Goal: Information Seeking & Learning: Learn about a topic

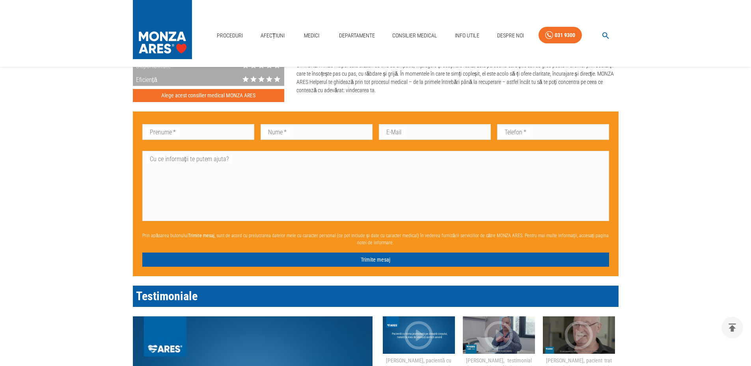
scroll to position [610, 0]
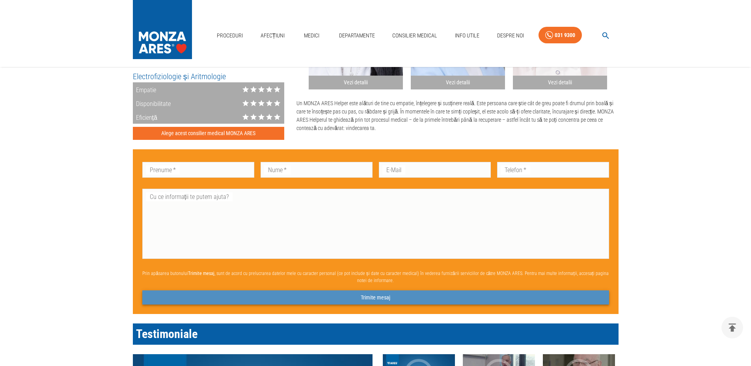
click at [386, 298] on button "Trimite mesaj" at bounding box center [375, 297] width 467 height 15
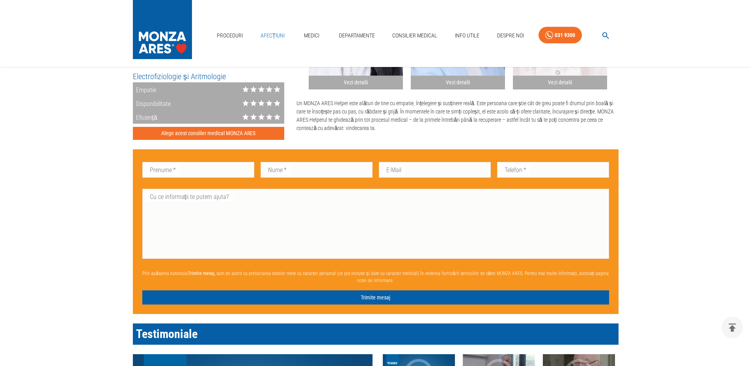
click at [270, 39] on link "Afecțiuni" at bounding box center [272, 36] width 31 height 16
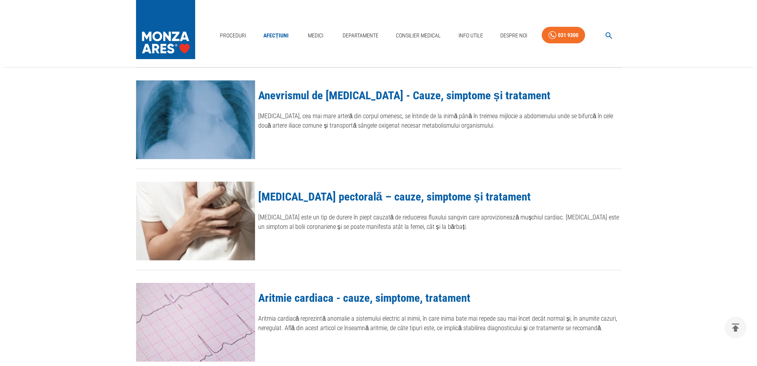
scroll to position [591, 0]
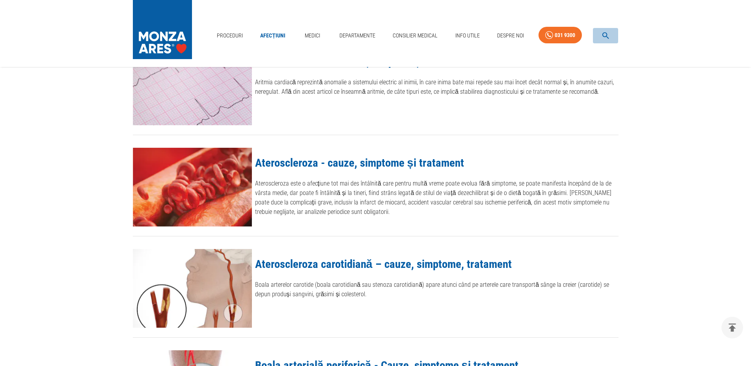
click at [601, 35] on icon "button" at bounding box center [605, 35] width 9 height 9
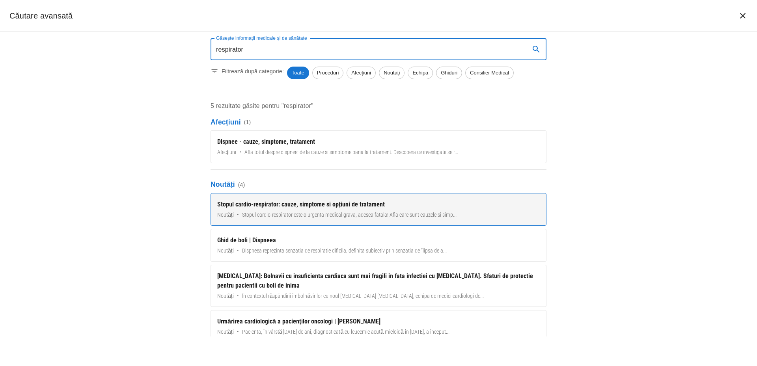
type input "respirator"
click at [308, 208] on div "Stopul cardio-respirator: cauze, simptome si opțiuni de tratament" at bounding box center [378, 204] width 322 height 9
